Goal: Task Accomplishment & Management: Manage account settings

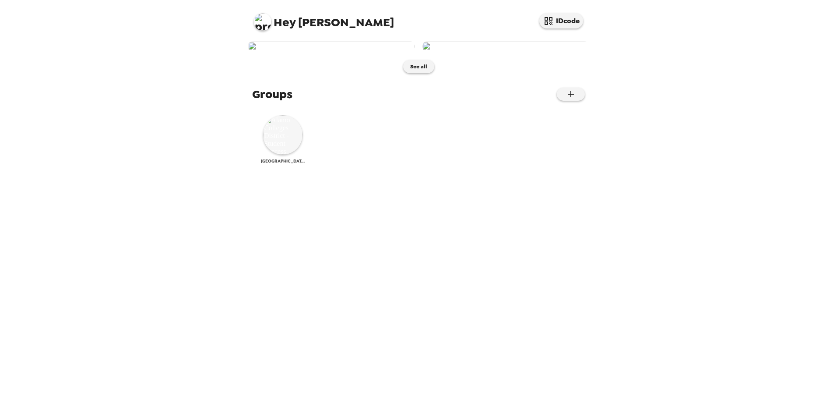
click at [284, 155] on img at bounding box center [282, 134] width 39 height 39
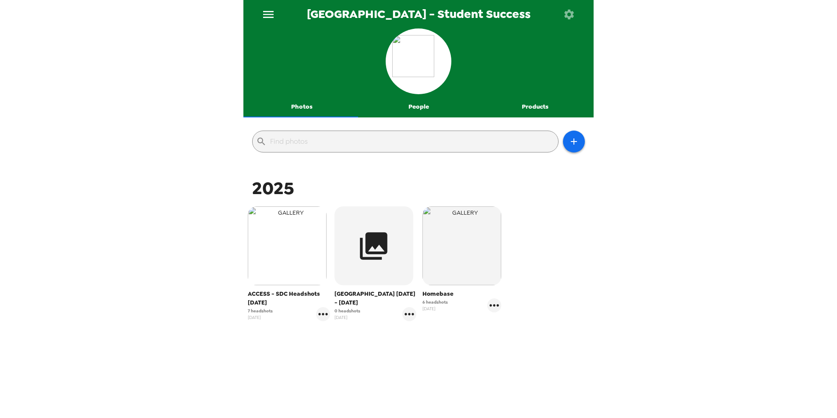
click at [274, 276] on img "button" at bounding box center [287, 245] width 79 height 79
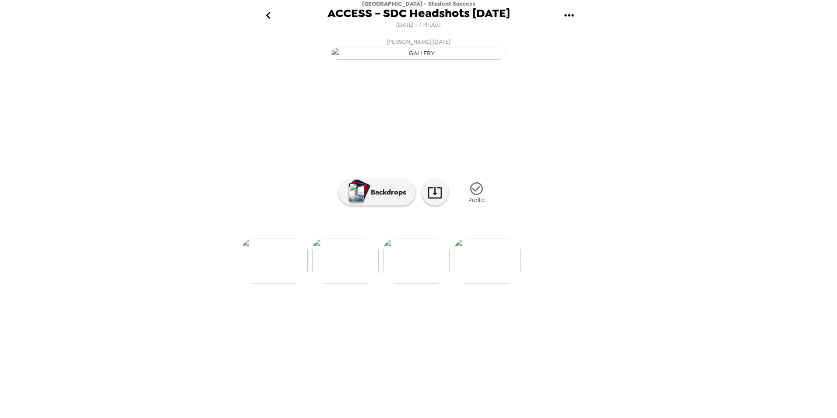
scroll to position [0, 355]
click at [433, 283] on img at bounding box center [418, 261] width 67 height 46
click at [379, 205] on button "Backdrops" at bounding box center [377, 192] width 77 height 26
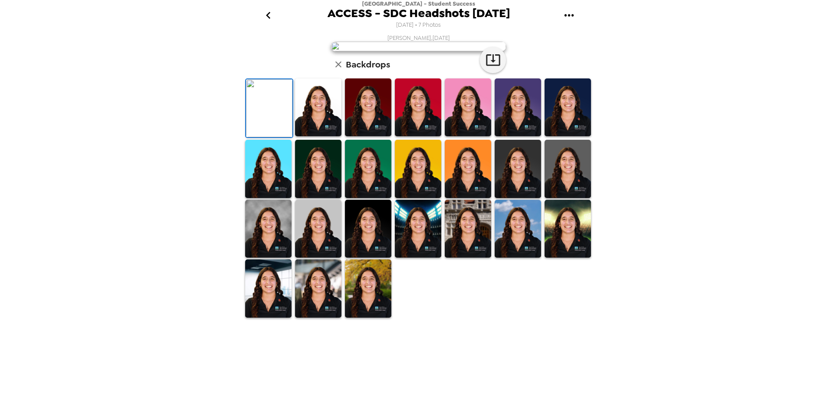
scroll to position [0, 0]
click at [267, 14] on icon "go back" at bounding box center [268, 15] width 4 height 7
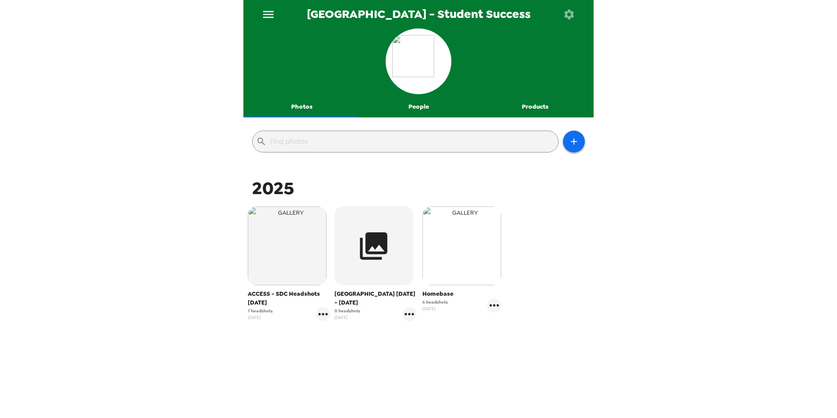
click at [474, 239] on img "button" at bounding box center [461, 245] width 79 height 79
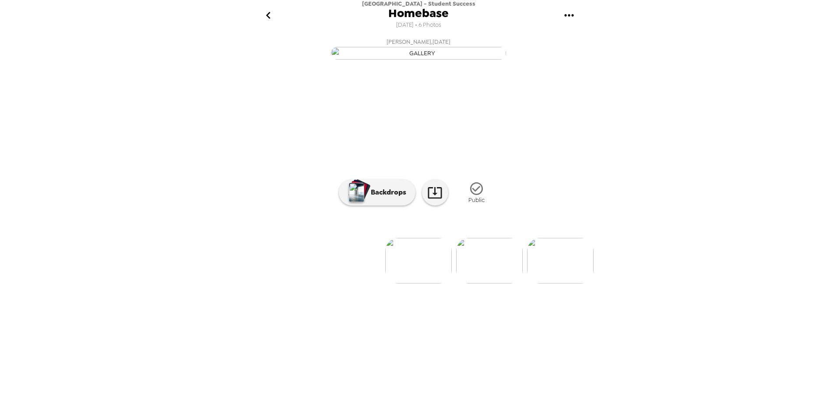
click at [507, 283] on img at bounding box center [489, 261] width 67 height 46
click at [488, 283] on img at bounding box center [490, 261] width 67 height 46
click at [572, 16] on icon "gallery menu" at bounding box center [568, 15] width 9 height 2
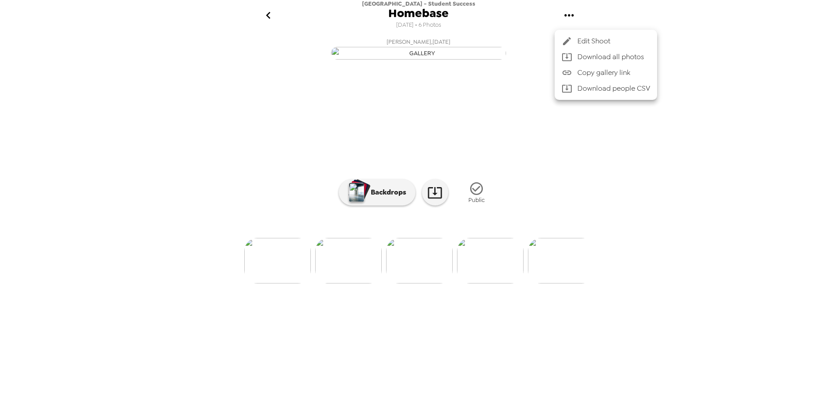
click at [577, 40] on span "Edit Shoot" at bounding box center [613, 41] width 73 height 11
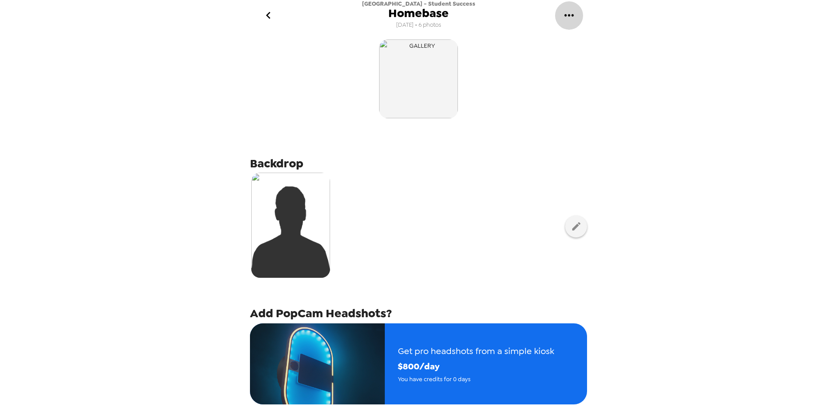
click at [566, 7] on button "gallery menu" at bounding box center [569, 15] width 28 height 28
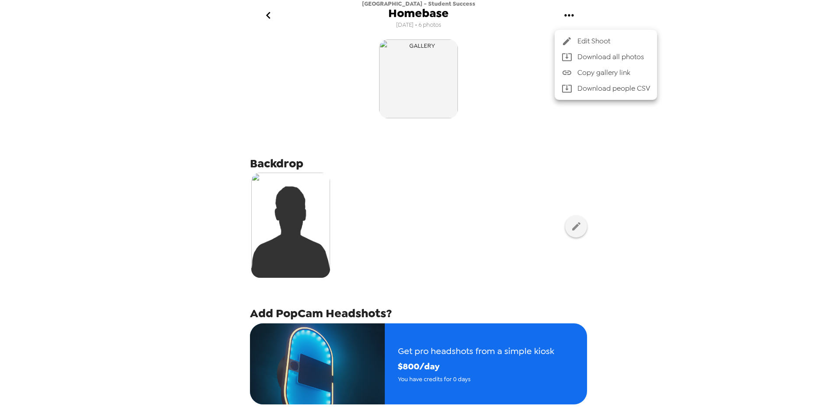
click at [264, 15] on div at bounding box center [418, 209] width 837 height 418
click at [270, 15] on icon "go back" at bounding box center [268, 15] width 14 height 14
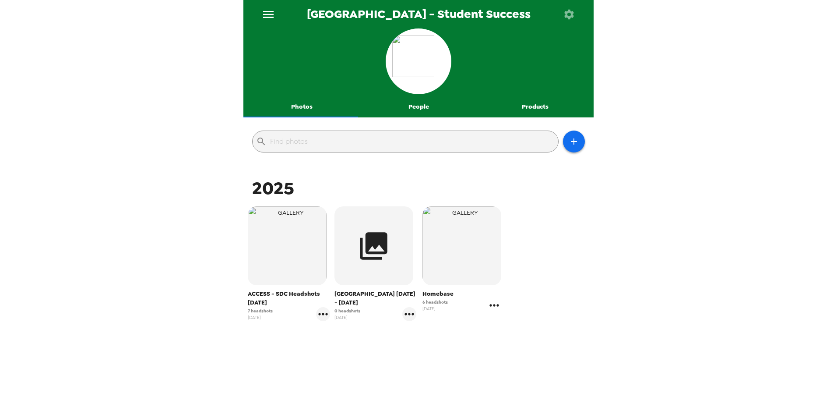
click at [489, 310] on icon "gallery menu" at bounding box center [494, 305] width 14 height 14
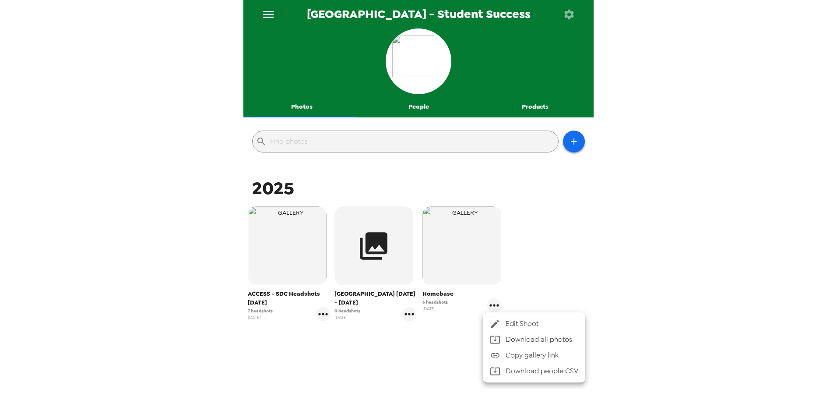
click at [517, 321] on span "Edit Shoot" at bounding box center [542, 323] width 73 height 11
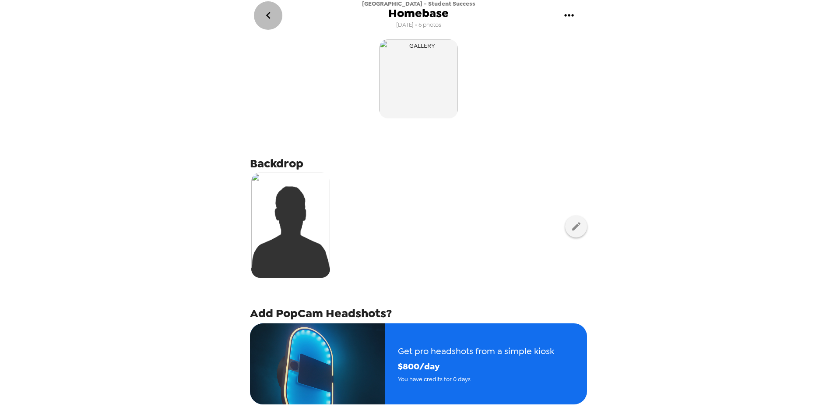
click at [270, 14] on icon "go back" at bounding box center [268, 15] width 14 height 14
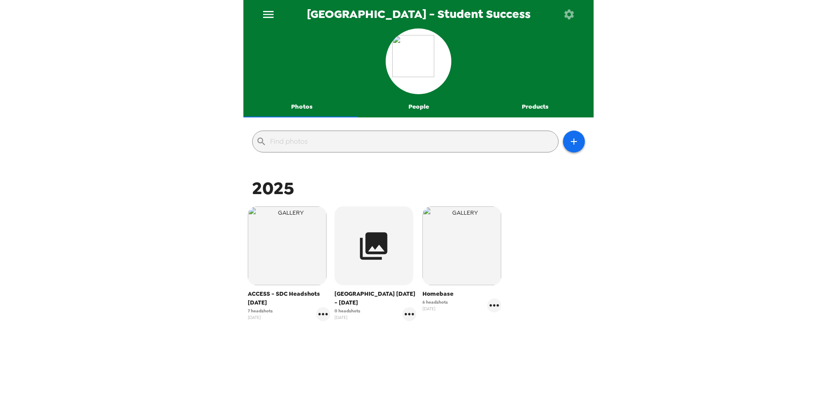
click at [416, 108] on button "People" at bounding box center [418, 106] width 117 height 21
